Goal: Check status

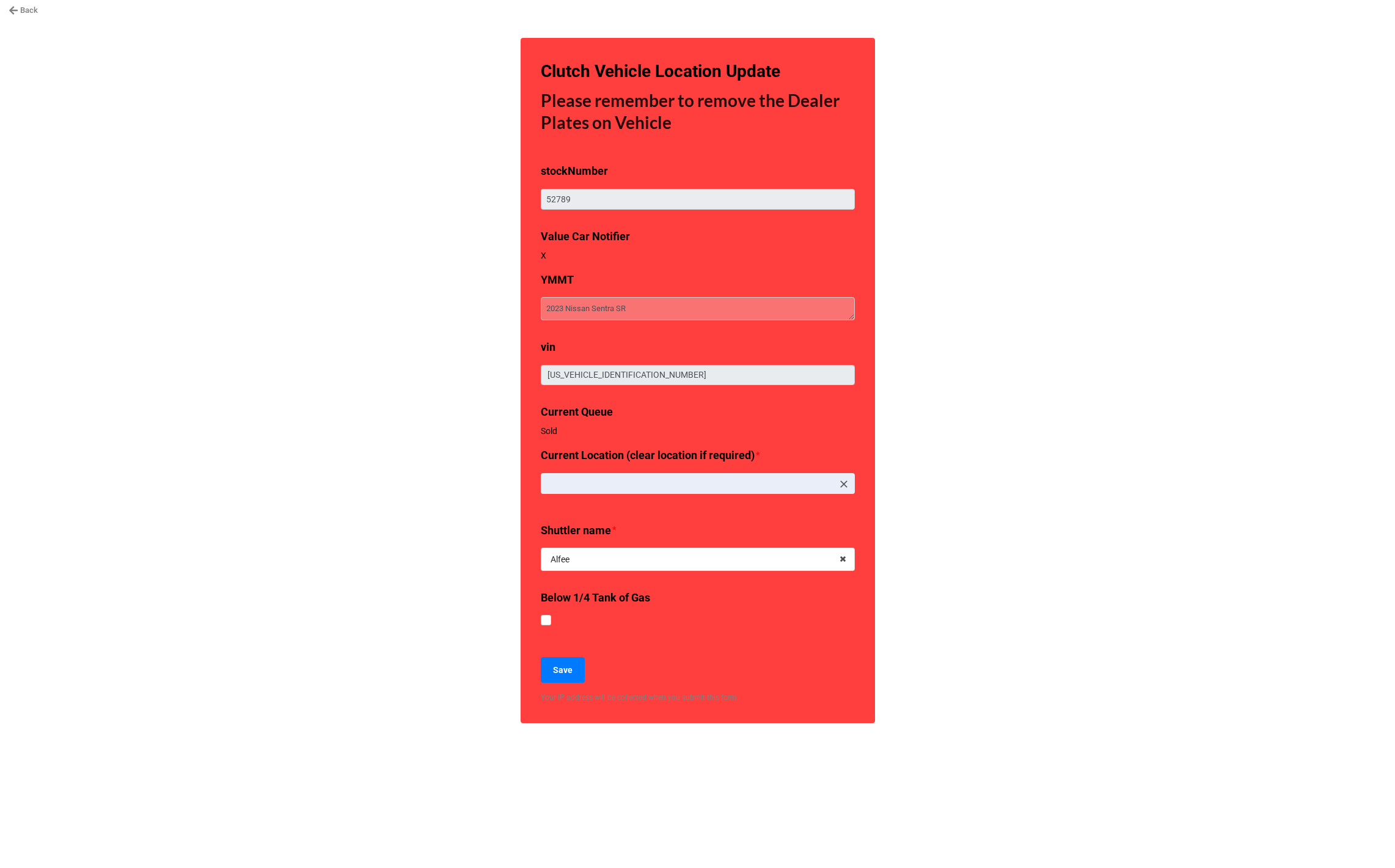
type textarea "x"
click at [26, 11] on link "Back" at bounding box center [23, 10] width 29 height 13
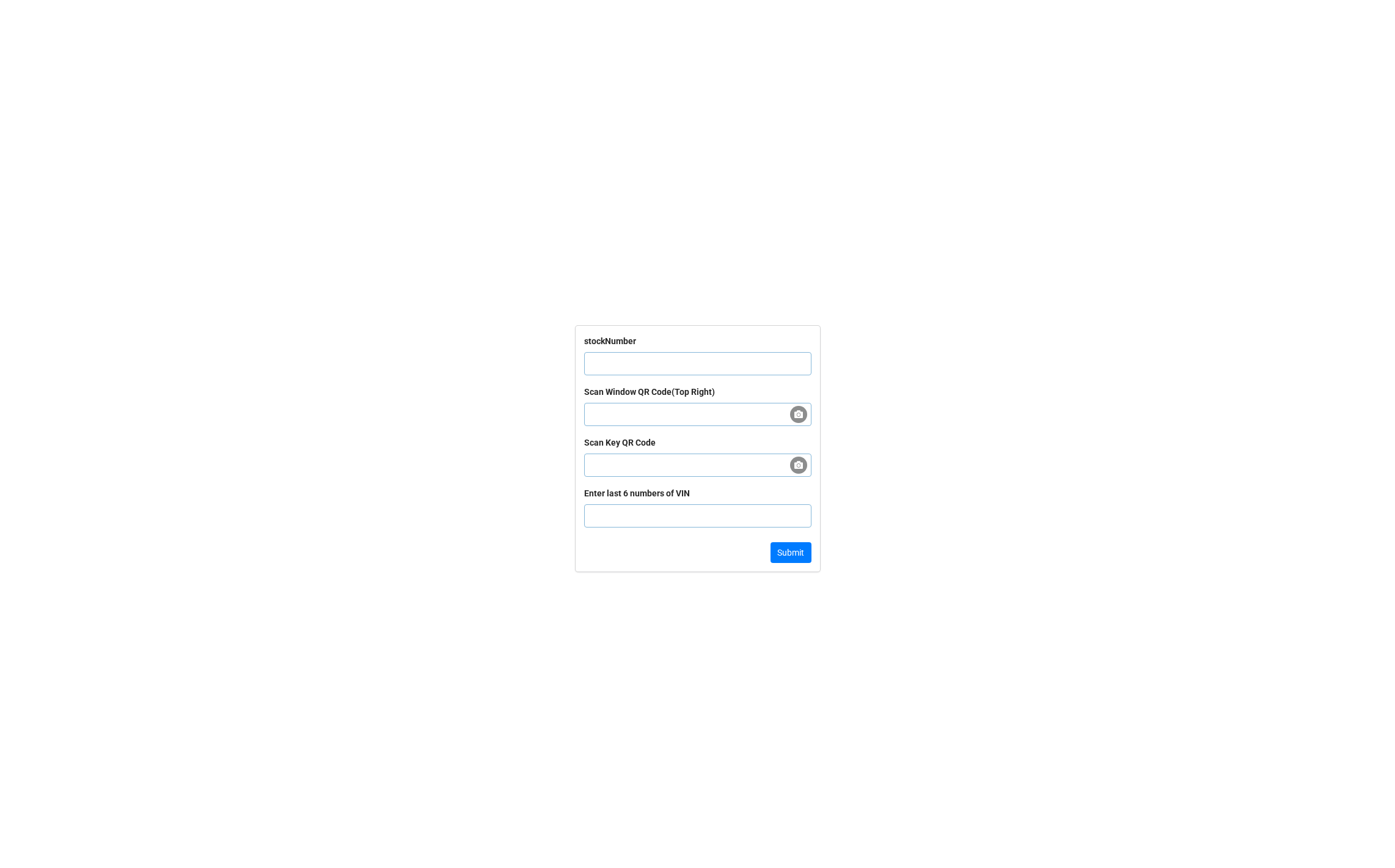
click at [601, 353] on input "text" at bounding box center [698, 363] width 228 height 23
paste input "62042"
type input "62042"
click button "Submit" at bounding box center [791, 552] width 41 height 20
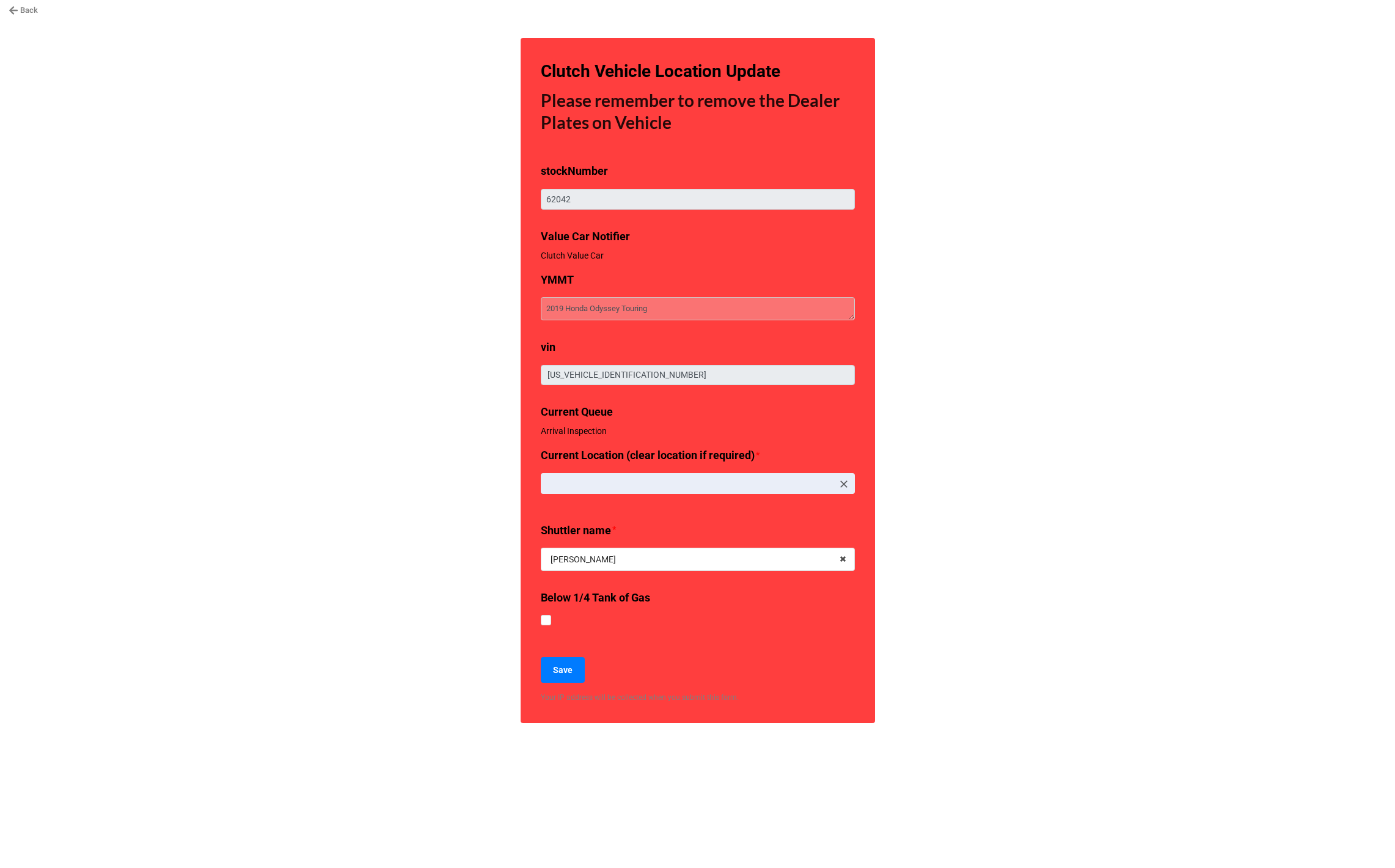
type textarea "x"
click at [342, 584] on div "Back Clutch Vehicle Location Update Please remember to remove the Dealer Plates…" at bounding box center [697, 434] width 1395 height 868
